Goal: Task Accomplishment & Management: Use online tool/utility

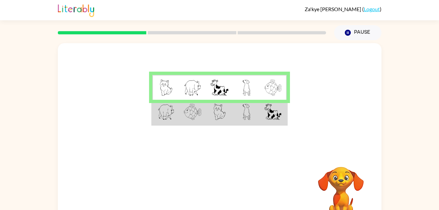
click at [394, 160] on div "Your browser must support playing .mp4 files to use Literably. Please try using…" at bounding box center [219, 135] width 439 height 190
click at [246, 107] on img at bounding box center [247, 112] width 8 height 16
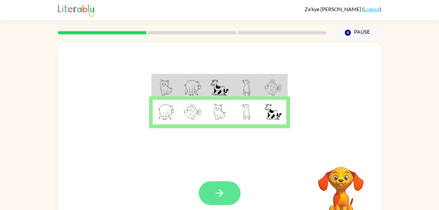
click at [228, 193] on button "button" at bounding box center [220, 193] width 42 height 24
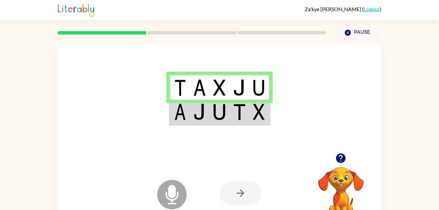
click at [212, 113] on td at bounding box center [220, 112] width 20 height 25
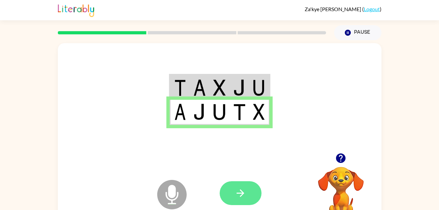
click at [249, 184] on button "button" at bounding box center [241, 193] width 42 height 24
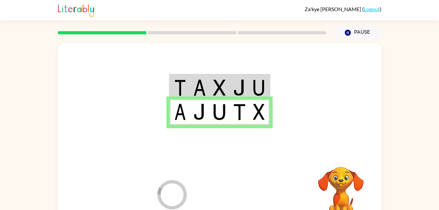
click at [246, 208] on div at bounding box center [268, 193] width 96 height 74
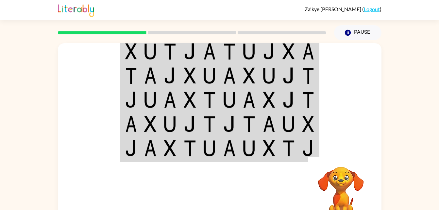
click at [351, 160] on video "Your browser must support playing .mp4 files to use Literably. Please try using…" at bounding box center [340, 189] width 65 height 65
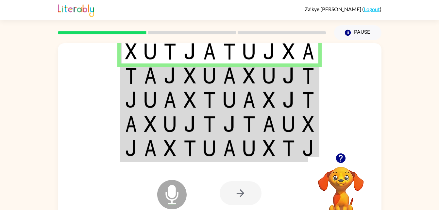
click at [106, 80] on div at bounding box center [220, 98] width 324 height 110
click at [125, 80] on td at bounding box center [131, 75] width 20 height 24
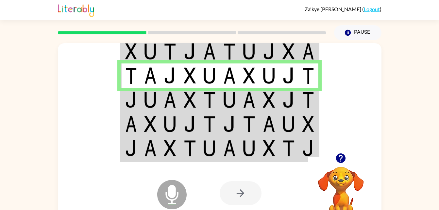
click at [129, 108] on img at bounding box center [131, 100] width 12 height 16
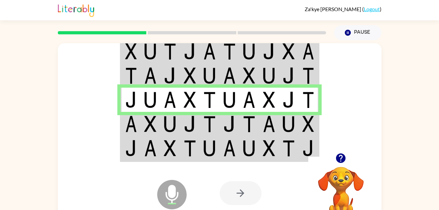
click at [137, 134] on td at bounding box center [131, 124] width 20 height 24
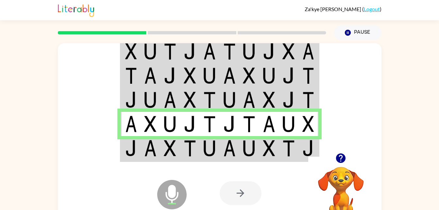
click at [193, 146] on img at bounding box center [190, 148] width 12 height 16
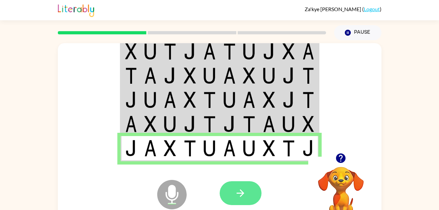
click at [234, 187] on button "button" at bounding box center [241, 193] width 42 height 24
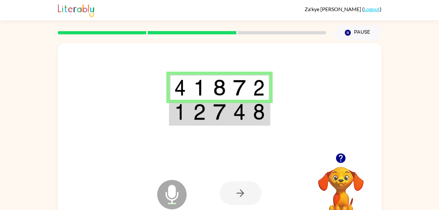
click at [225, 107] on img at bounding box center [219, 112] width 12 height 16
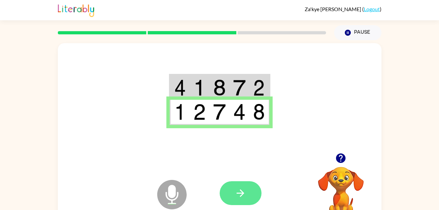
click at [247, 198] on button "button" at bounding box center [241, 193] width 42 height 24
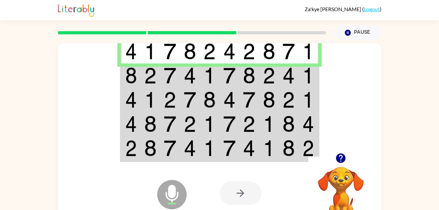
click at [134, 90] on td at bounding box center [131, 100] width 20 height 24
click at [128, 85] on td at bounding box center [131, 75] width 20 height 24
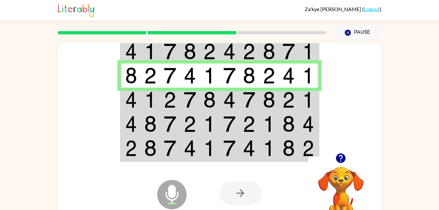
click at [189, 104] on img at bounding box center [190, 100] width 12 height 16
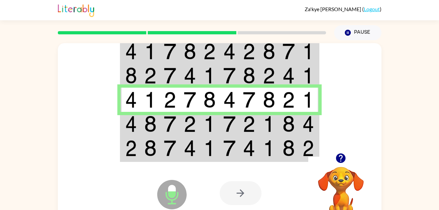
click at [217, 124] on td at bounding box center [210, 124] width 20 height 24
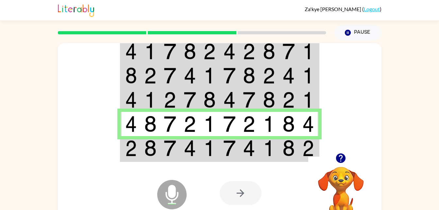
click at [239, 147] on td at bounding box center [230, 148] width 20 height 25
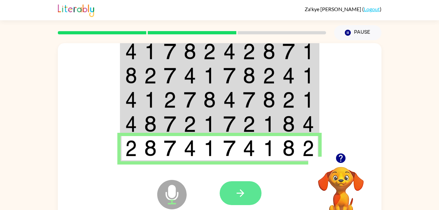
click at [230, 194] on button "button" at bounding box center [241, 193] width 42 height 24
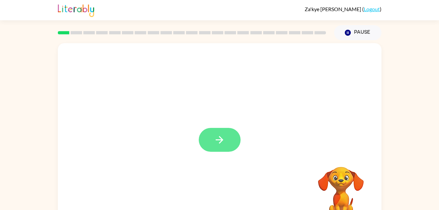
click at [217, 145] on icon "button" at bounding box center [219, 139] width 11 height 11
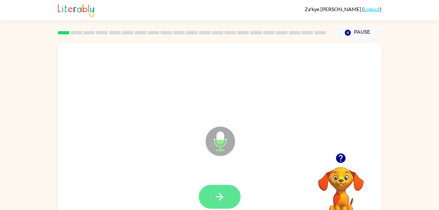
click at [230, 195] on button "button" at bounding box center [220, 197] width 42 height 24
click at [214, 201] on button "button" at bounding box center [220, 197] width 42 height 24
click at [225, 201] on icon "button" at bounding box center [219, 196] width 11 height 11
click at [230, 205] on button "button" at bounding box center [220, 197] width 42 height 24
click at [210, 200] on button "button" at bounding box center [220, 197] width 42 height 24
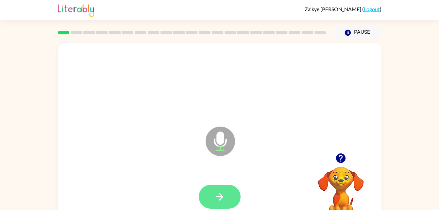
click at [224, 207] on button "button" at bounding box center [220, 197] width 42 height 24
click at [218, 204] on button "button" at bounding box center [220, 197] width 42 height 24
click at [199, 203] on div at bounding box center [220, 197] width 42 height 24
click at [214, 206] on button "button" at bounding box center [220, 197] width 42 height 24
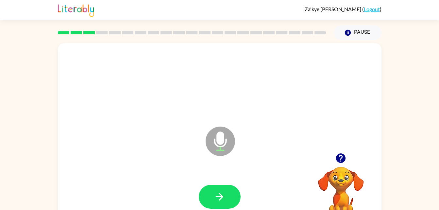
scroll to position [2, 0]
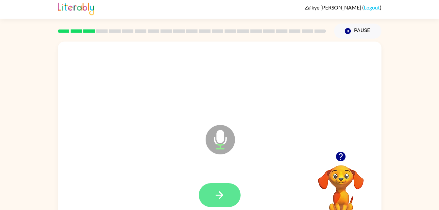
click at [222, 206] on button "button" at bounding box center [220, 195] width 42 height 24
click at [210, 197] on button "button" at bounding box center [220, 195] width 42 height 24
click at [221, 200] on icon "button" at bounding box center [219, 194] width 11 height 11
click at [221, 191] on icon "button" at bounding box center [219, 194] width 11 height 11
click at [230, 195] on button "button" at bounding box center [220, 195] width 42 height 24
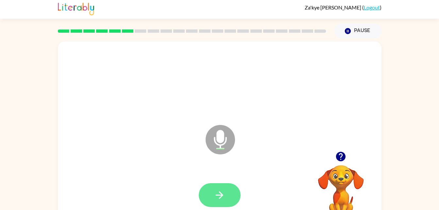
click at [224, 197] on icon "button" at bounding box center [219, 194] width 11 height 11
click at [223, 206] on button "button" at bounding box center [220, 195] width 42 height 24
click at [205, 190] on button "button" at bounding box center [220, 195] width 42 height 24
click at [227, 197] on button "button" at bounding box center [220, 195] width 42 height 24
click at [222, 205] on button "button" at bounding box center [220, 195] width 42 height 24
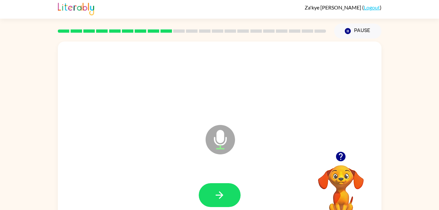
scroll to position [0, 0]
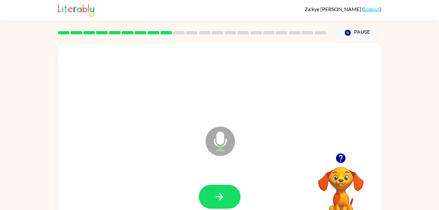
click at [339, 179] on video "Your browser must support playing .mp4 files to use Literably. Please try using…" at bounding box center [340, 189] width 65 height 65
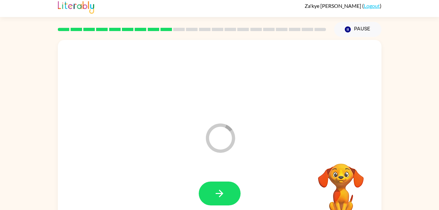
scroll to position [4, 0]
click at [337, 175] on video "Your browser must support playing .mp4 files to use Literably. Please try using…" at bounding box center [340, 185] width 65 height 65
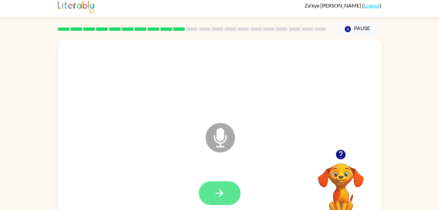
click at [231, 203] on button "button" at bounding box center [220, 193] width 42 height 24
click at [229, 194] on button "button" at bounding box center [220, 193] width 42 height 24
click at [212, 193] on button "button" at bounding box center [220, 193] width 42 height 24
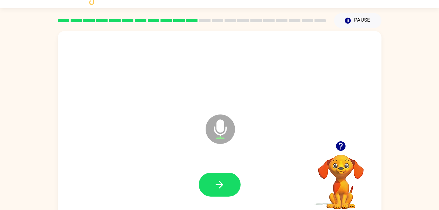
scroll to position [20, 0]
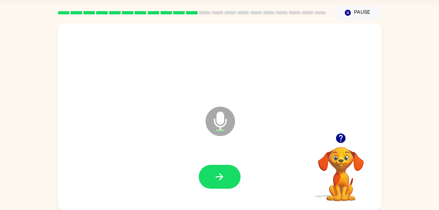
click at [248, 202] on div at bounding box center [219, 177] width 311 height 54
click at [216, 195] on div at bounding box center [219, 177] width 311 height 54
click at [222, 184] on button "button" at bounding box center [220, 177] width 42 height 24
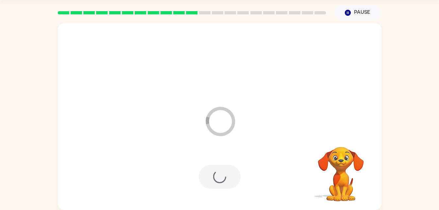
click at [207, 184] on div at bounding box center [220, 177] width 42 height 24
click at [211, 185] on div at bounding box center [220, 177] width 42 height 24
click at [214, 178] on div at bounding box center [220, 177] width 42 height 24
click at [218, 180] on div at bounding box center [220, 177] width 42 height 24
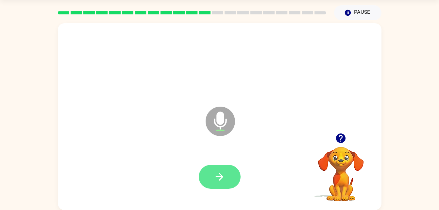
click at [216, 178] on icon "button" at bounding box center [219, 176] width 11 height 11
click at [232, 201] on div at bounding box center [219, 177] width 311 height 54
click at [230, 185] on button "button" at bounding box center [220, 177] width 42 height 24
click at [231, 179] on button "button" at bounding box center [220, 177] width 42 height 24
click at [212, 175] on button "button" at bounding box center [220, 177] width 42 height 24
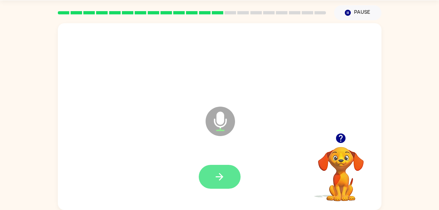
click at [219, 174] on icon "button" at bounding box center [219, 176] width 11 height 11
click at [230, 183] on button "button" at bounding box center [220, 177] width 42 height 24
click at [200, 147] on div "Microphone The Microphone is here when it is your turn to talk" at bounding box center [220, 116] width 324 height 187
click at [207, 197] on div at bounding box center [219, 177] width 311 height 54
click at [214, 178] on icon "button" at bounding box center [219, 176] width 11 height 11
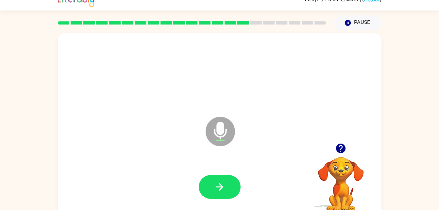
scroll to position [0, 0]
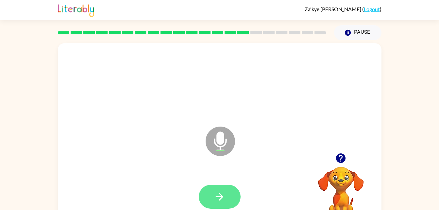
click at [230, 195] on button "button" at bounding box center [220, 197] width 42 height 24
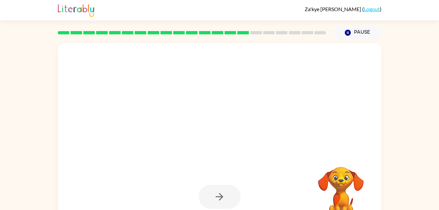
scroll to position [20, 0]
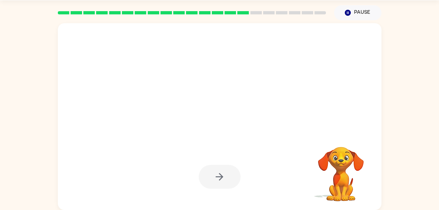
click at [351, 97] on div at bounding box center [220, 116] width 324 height 187
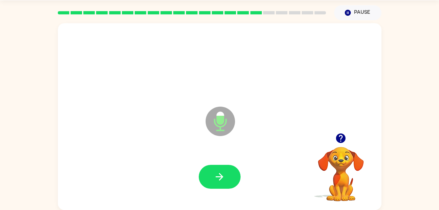
click at [194, 167] on div at bounding box center [219, 177] width 311 height 54
click at [238, 174] on button "button" at bounding box center [220, 177] width 42 height 24
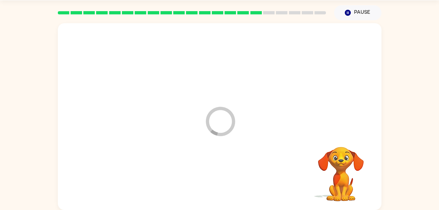
click at [204, 182] on div at bounding box center [219, 177] width 311 height 54
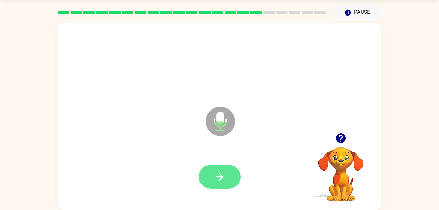
click at [223, 186] on button "button" at bounding box center [220, 177] width 42 height 24
click at [230, 175] on button "button" at bounding box center [220, 177] width 42 height 24
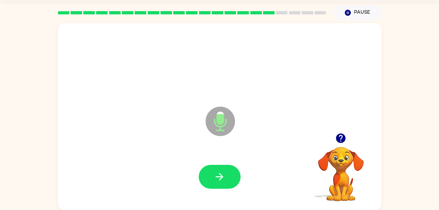
click at [238, 169] on div at bounding box center [220, 177] width 42 height 24
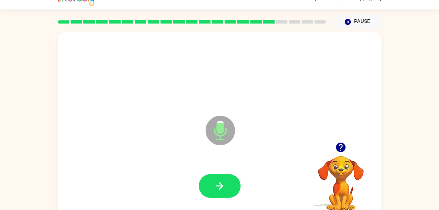
scroll to position [0, 0]
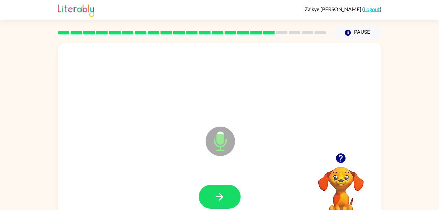
click at [234, 185] on div at bounding box center [220, 197] width 42 height 24
click at [229, 195] on button "button" at bounding box center [220, 197] width 42 height 24
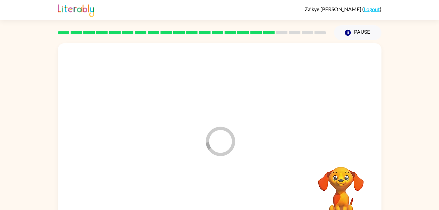
click at [228, 207] on div at bounding box center [219, 197] width 311 height 54
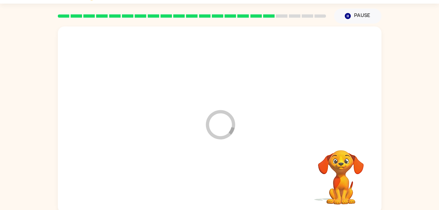
scroll to position [20, 0]
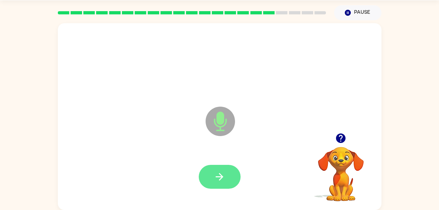
click at [228, 186] on button "button" at bounding box center [220, 177] width 42 height 24
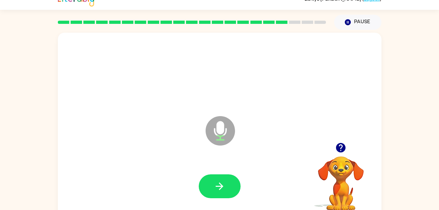
scroll to position [0, 0]
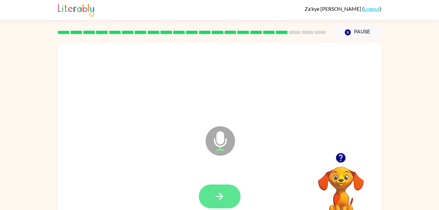
click at [234, 195] on button "button" at bounding box center [220, 196] width 42 height 24
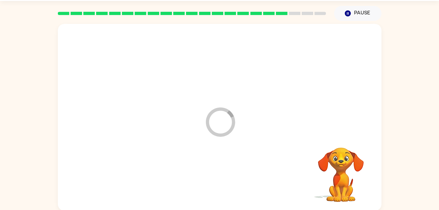
scroll to position [20, 0]
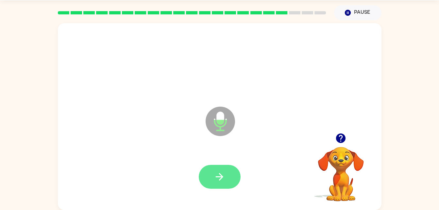
click at [240, 175] on button "button" at bounding box center [220, 177] width 42 height 24
click at [230, 180] on button "button" at bounding box center [220, 177] width 42 height 24
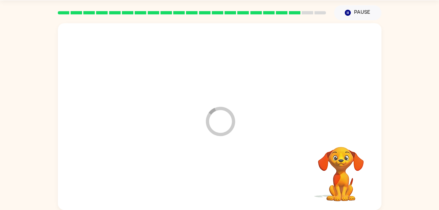
click at [216, 182] on div at bounding box center [219, 177] width 311 height 54
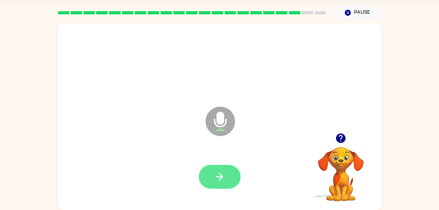
click at [219, 170] on button "button" at bounding box center [220, 177] width 42 height 24
click at [325, 172] on video "Your browser must support playing .mp4 files to use Literably. Please try using…" at bounding box center [340, 169] width 65 height 65
click at [343, 173] on video "Your browser must support playing .mp4 files to use Literably. Please try using…" at bounding box center [340, 169] width 65 height 65
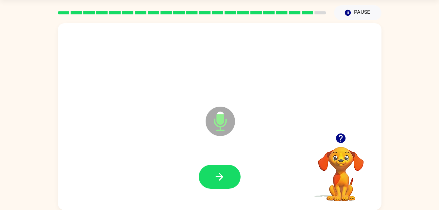
click at [359, 151] on video "Your browser must support playing .mp4 files to use Literably. Please try using…" at bounding box center [340, 169] width 65 height 65
click at [343, 174] on video "Your browser must support playing .mp4 files to use Literably. Please try using…" at bounding box center [340, 169] width 65 height 65
click at [212, 165] on button "button" at bounding box center [220, 177] width 42 height 24
click at [224, 185] on div at bounding box center [220, 177] width 42 height 24
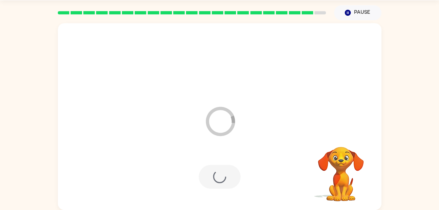
scroll to position [8, 0]
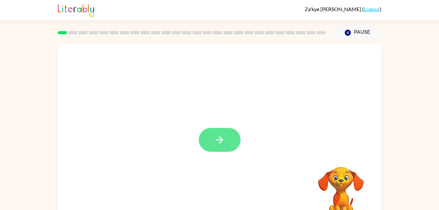
click at [219, 134] on icon "button" at bounding box center [219, 139] width 11 height 11
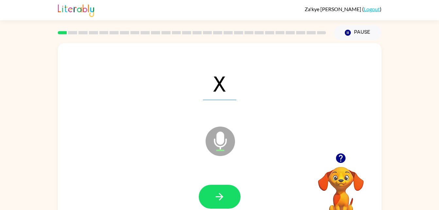
click at [121, 205] on div at bounding box center [219, 197] width 311 height 54
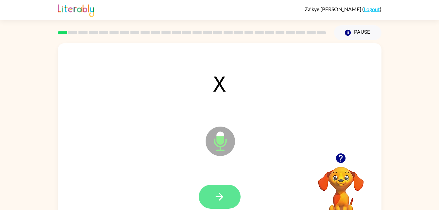
click at [212, 192] on button "button" at bounding box center [220, 197] width 42 height 24
click at [214, 188] on button "button" at bounding box center [220, 197] width 42 height 24
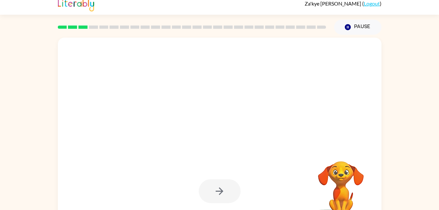
scroll to position [20, 0]
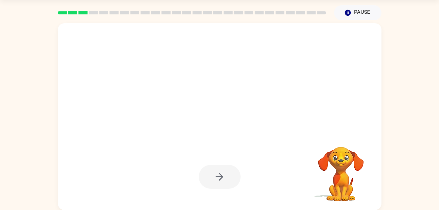
click at [221, 187] on div at bounding box center [220, 177] width 42 height 24
click at [227, 194] on div at bounding box center [219, 177] width 311 height 54
click at [233, 169] on div at bounding box center [220, 177] width 42 height 24
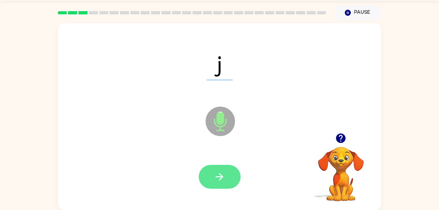
click at [230, 166] on button "button" at bounding box center [220, 177] width 42 height 24
click at [221, 175] on icon "button" at bounding box center [220, 177] width 8 height 8
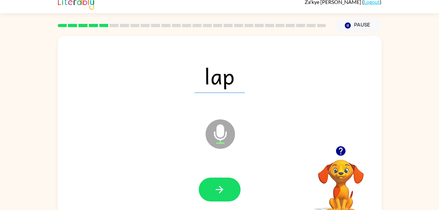
scroll to position [0, 0]
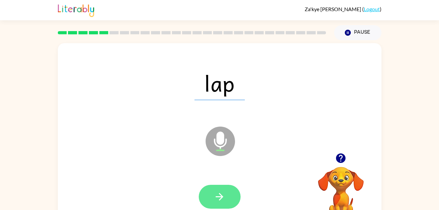
click at [207, 196] on button "button" at bounding box center [220, 197] width 42 height 24
click at [212, 193] on button "button" at bounding box center [220, 197] width 42 height 24
click at [218, 192] on icon "button" at bounding box center [219, 196] width 11 height 11
click at [216, 199] on icon "button" at bounding box center [219, 196] width 11 height 11
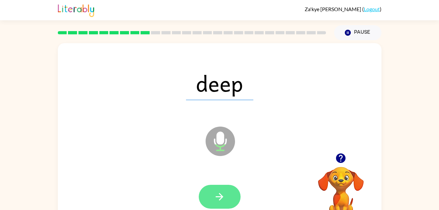
click at [227, 204] on button "button" at bounding box center [220, 197] width 42 height 24
click at [215, 197] on icon "button" at bounding box center [219, 196] width 11 height 11
click at [224, 198] on icon "button" at bounding box center [219, 196] width 11 height 11
click at [236, 206] on button "button" at bounding box center [220, 197] width 42 height 24
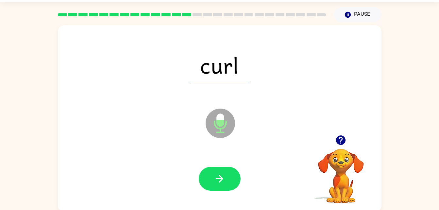
scroll to position [20, 0]
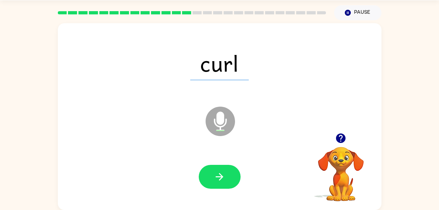
click at [230, 203] on div at bounding box center [219, 177] width 311 height 54
click at [229, 175] on button "button" at bounding box center [220, 177] width 42 height 24
click at [252, 152] on icon "Microphone The Microphone is here when it is your turn to talk" at bounding box center [253, 129] width 98 height 49
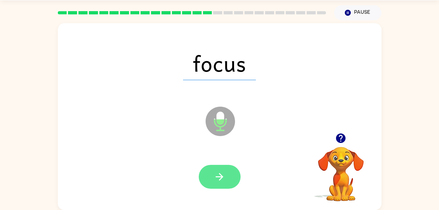
click at [227, 180] on button "button" at bounding box center [220, 177] width 42 height 24
click at [215, 169] on button "button" at bounding box center [220, 177] width 42 height 24
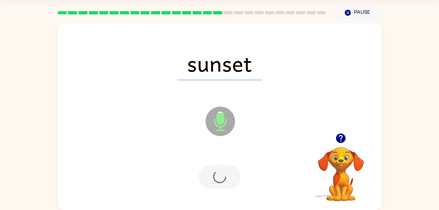
click at [208, 188] on div at bounding box center [220, 177] width 42 height 24
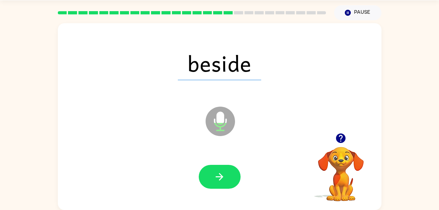
click at [233, 188] on div at bounding box center [220, 177] width 42 height 24
click at [214, 188] on button "button" at bounding box center [220, 177] width 42 height 24
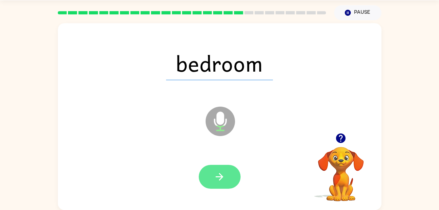
click at [226, 181] on button "button" at bounding box center [220, 177] width 42 height 24
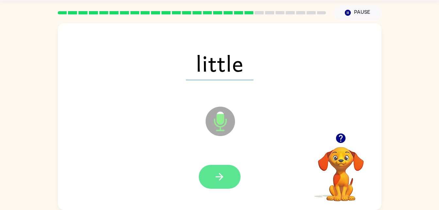
click at [224, 177] on icon "button" at bounding box center [219, 176] width 11 height 11
click at [232, 166] on button "button" at bounding box center [220, 177] width 42 height 24
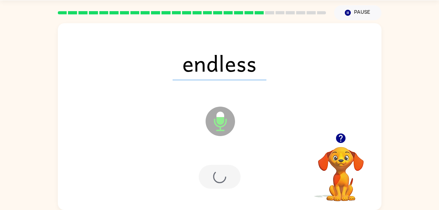
click at [221, 186] on div at bounding box center [220, 177] width 42 height 24
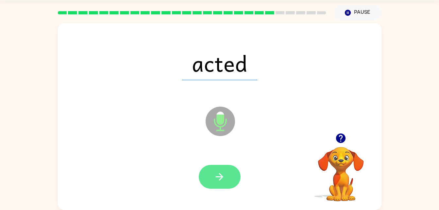
click at [226, 187] on button "button" at bounding box center [220, 177] width 42 height 24
click at [205, 182] on button "button" at bounding box center [220, 177] width 42 height 24
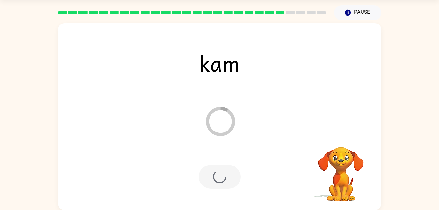
click at [218, 195] on div at bounding box center [219, 177] width 311 height 54
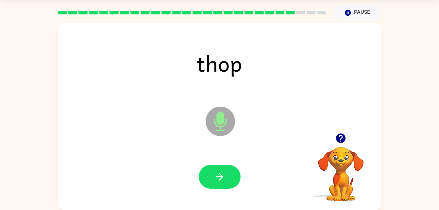
click at [235, 201] on div at bounding box center [219, 177] width 311 height 54
click at [227, 195] on div at bounding box center [219, 177] width 311 height 54
click at [226, 184] on button "button" at bounding box center [220, 177] width 42 height 24
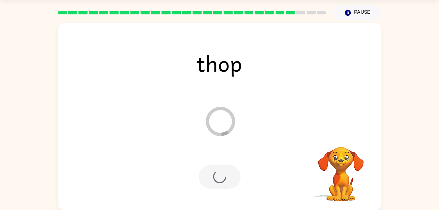
click at [241, 167] on div at bounding box center [219, 177] width 311 height 54
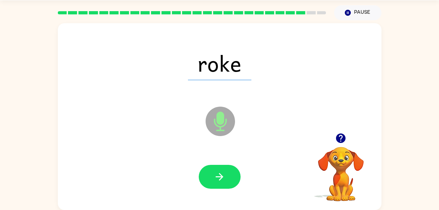
click at [186, 180] on div at bounding box center [219, 177] width 311 height 54
click at [228, 183] on button "button" at bounding box center [220, 177] width 42 height 24
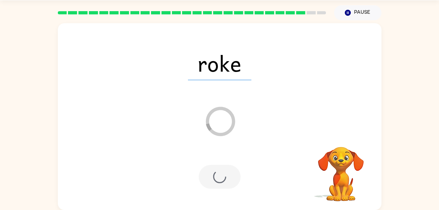
click at [227, 182] on div at bounding box center [220, 177] width 42 height 24
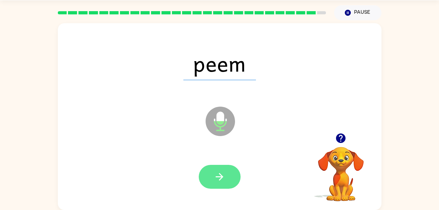
click at [217, 180] on icon "button" at bounding box center [219, 176] width 11 height 11
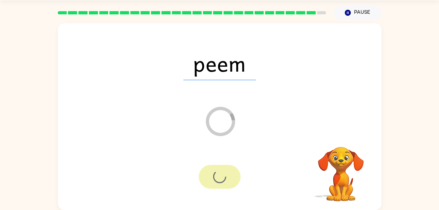
scroll to position [8, 0]
